Goal: Information Seeking & Learning: Check status

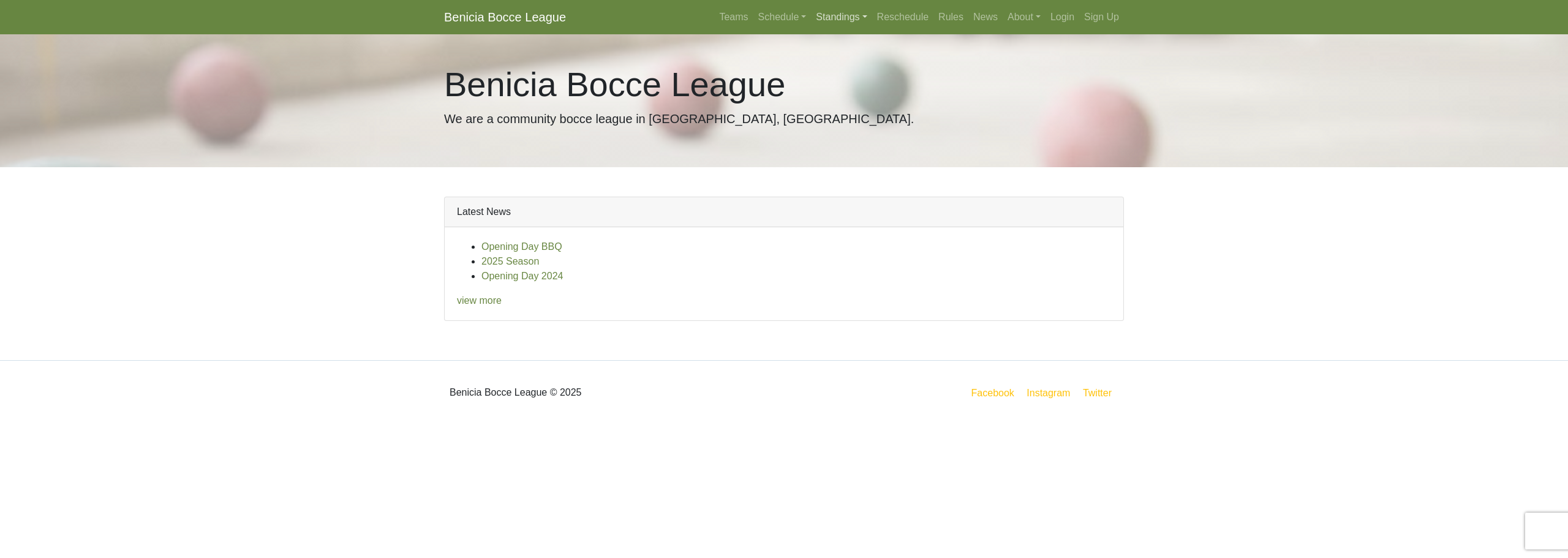
click at [838, 24] on link "Standings" at bounding box center [841, 16] width 61 height 24
click at [839, 100] on link "[DATE] Night" at bounding box center [860, 105] width 99 height 20
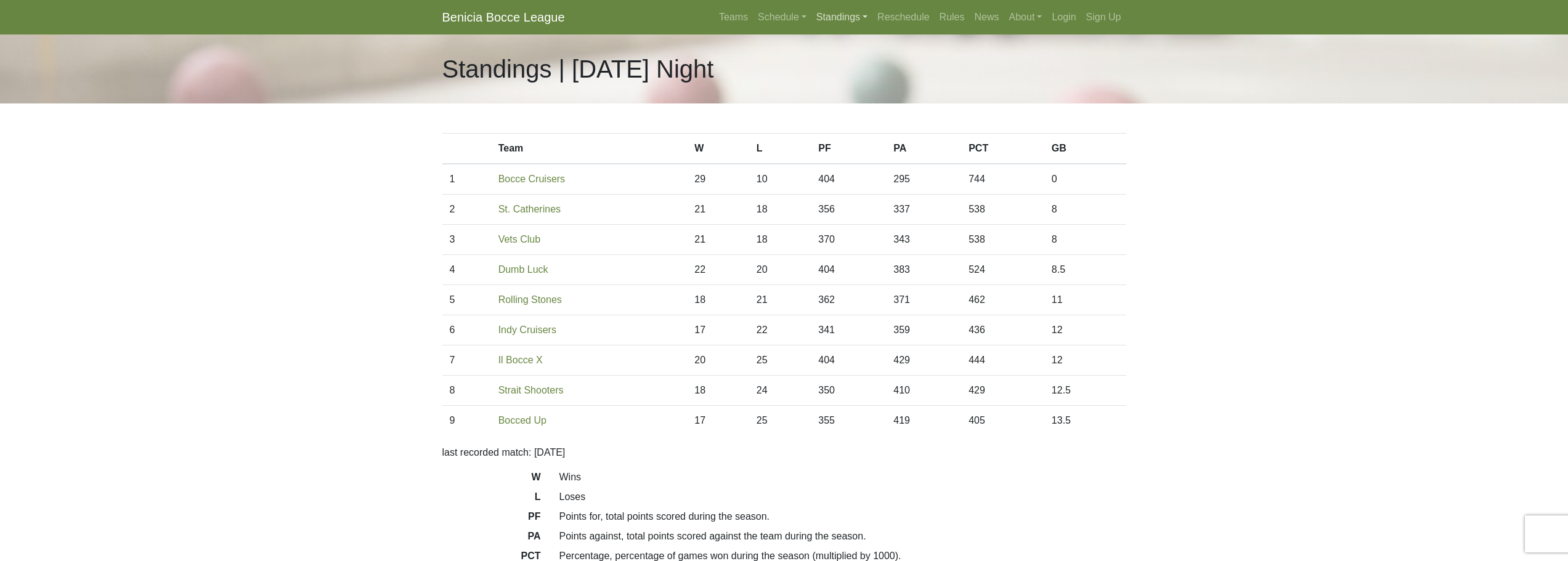
click at [845, 13] on link "Standings" at bounding box center [842, 16] width 61 height 24
click at [841, 120] on link "[DATE] Night" at bounding box center [862, 125] width 99 height 20
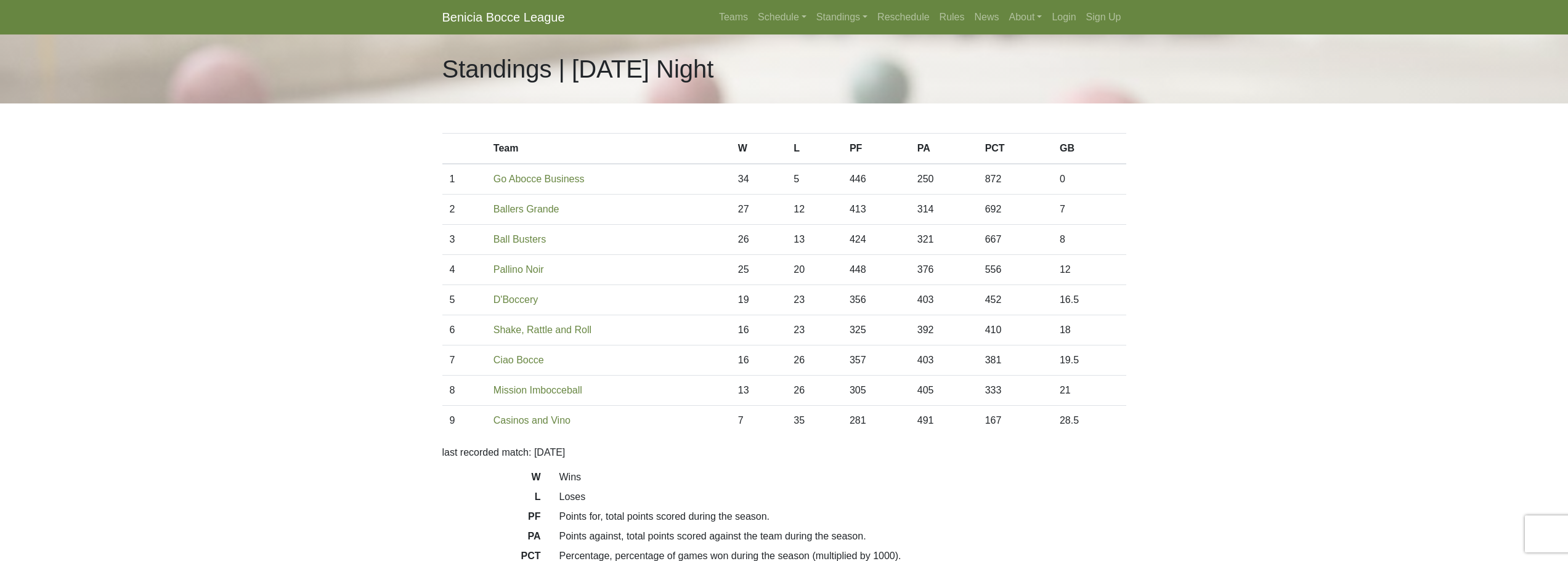
click at [358, 203] on body "Benicia Bocce League Teams Schedule [DATE] Morning [DATE] Night [DATE] Night [D…" at bounding box center [784, 346] width 1568 height 692
click at [335, 236] on body "Benicia Bocce League Teams Schedule [DATE] Morning [DATE] Night [DATE] Night [D…" at bounding box center [784, 346] width 1568 height 692
click at [345, 282] on body "Benicia Bocce League Teams Schedule [DATE] Morning [DATE] Night [DATE] Night [D…" at bounding box center [784, 346] width 1568 height 692
click at [339, 288] on body "Benicia Bocce League Teams Schedule [DATE] Morning [DATE] Night [DATE] Night [D…" at bounding box center [784, 346] width 1568 height 692
click at [349, 196] on body "Benicia Bocce League Teams Schedule Sunday Morning Sunday Night Monday Night Tu…" at bounding box center [784, 346] width 1568 height 692
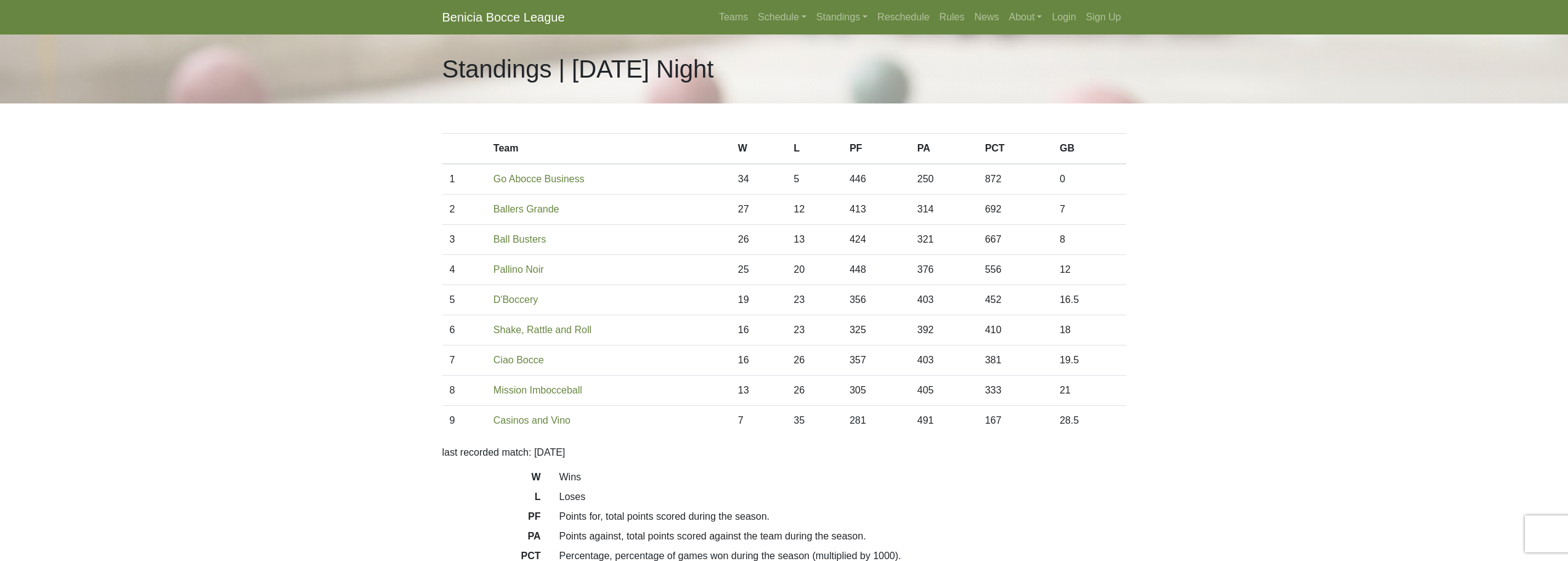
click at [322, 240] on body "Benicia Bocce League Teams Schedule Sunday Morning Sunday Night Monday Night Tu…" at bounding box center [784, 346] width 1568 height 692
click at [309, 205] on body "Benicia Bocce League Teams Schedule Sunday Morning Sunday Night Monday Night Tu…" at bounding box center [784, 346] width 1568 height 692
click at [351, 153] on body "Benicia Bocce League Teams Schedule [DATE] Morning [DATE] Night [DATE] Night [D…" at bounding box center [784, 346] width 1568 height 692
click at [395, 261] on body "Benicia Bocce League Teams Schedule [DATE] Morning [DATE] Night [DATE] Night [D…" at bounding box center [784, 346] width 1568 height 692
